Goal: Transaction & Acquisition: Purchase product/service

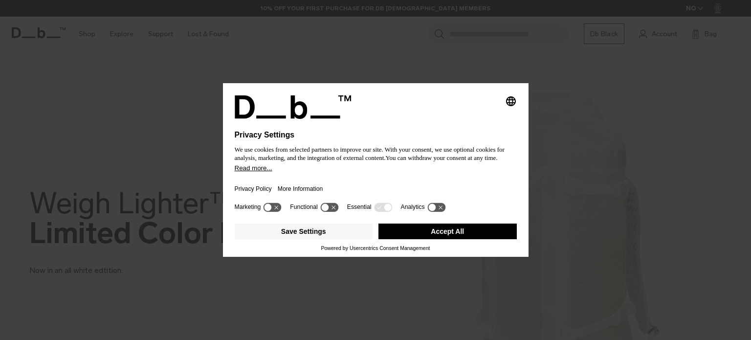
click at [467, 232] on button "Accept All" at bounding box center [448, 232] width 138 height 16
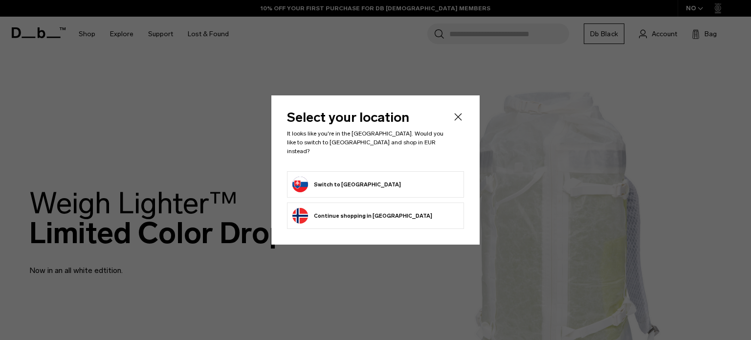
click at [362, 165] on header "Select your location It looks like you're in the Slovakia. Would you like to sw…" at bounding box center [375, 141] width 177 height 60
click at [360, 179] on form "Switch to Slovakia" at bounding box center [376, 185] width 166 height 16
click at [335, 180] on button "Switch to Slovakia" at bounding box center [347, 185] width 109 height 16
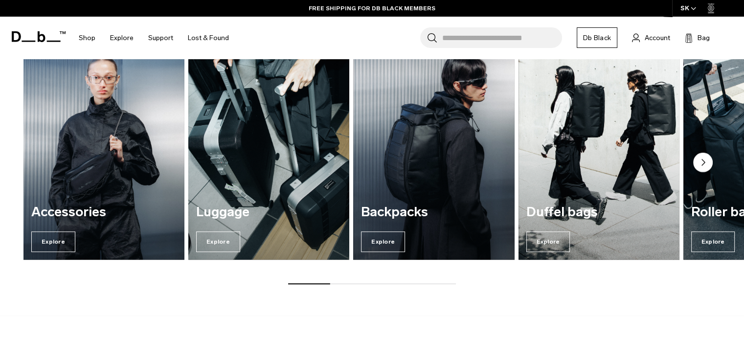
scroll to position [783, 0]
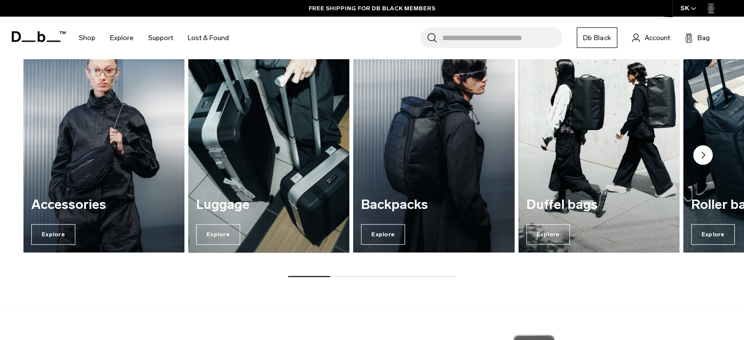
click at [250, 166] on img "2 / 7" at bounding box center [269, 144] width 166 height 224
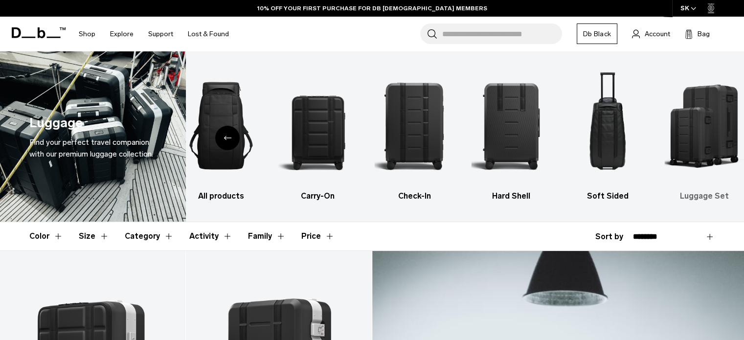
click at [707, 167] on img "6 / 6" at bounding box center [705, 125] width 80 height 119
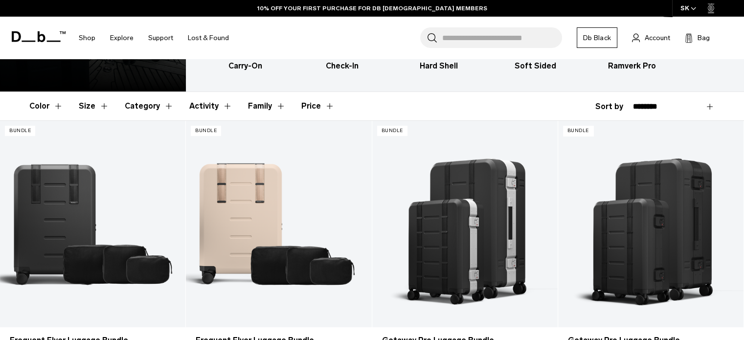
scroll to position [188, 0]
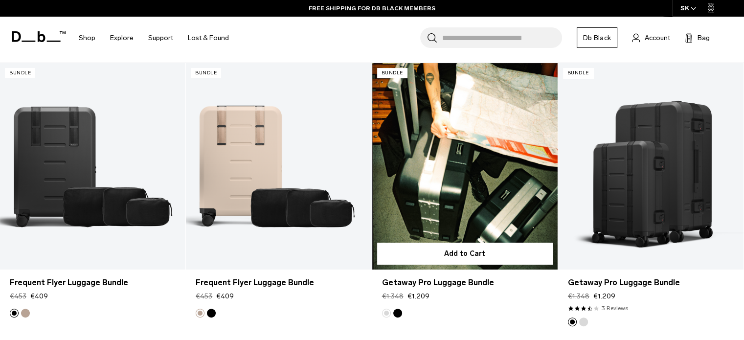
drag, startPoint x: 410, startPoint y: 295, endPoint x: 433, endPoint y: 294, distance: 22.5
click at [433, 294] on div "Regular price €1.348 €1.209" at bounding box center [465, 296] width 166 height 10
click at [437, 294] on div "Regular price €1.348 €1.209" at bounding box center [465, 296] width 166 height 10
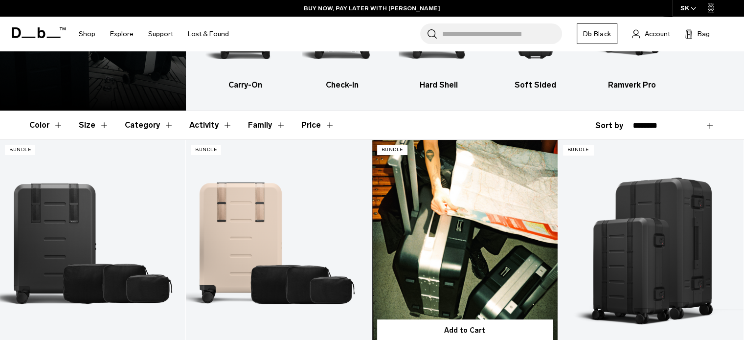
scroll to position [0, 0]
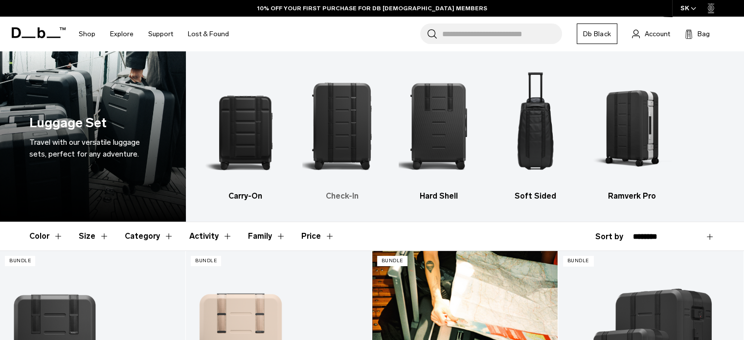
click at [330, 145] on img "2 / 5" at bounding box center [342, 125] width 80 height 119
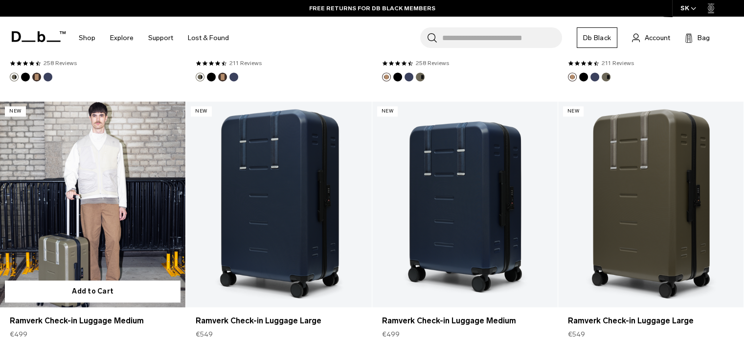
scroll to position [1435, 0]
